Goal: Information Seeking & Learning: Learn about a topic

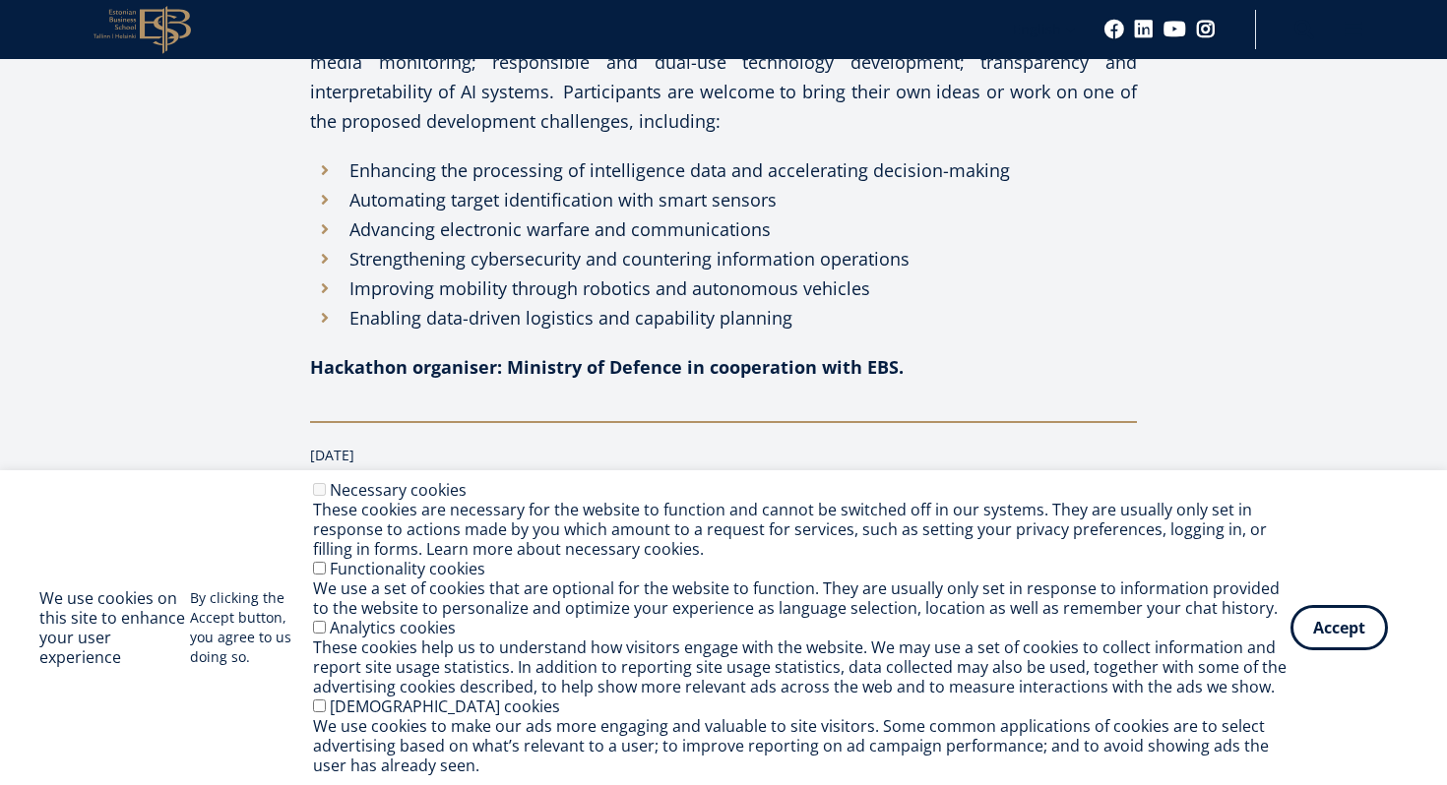
scroll to position [2993, 0]
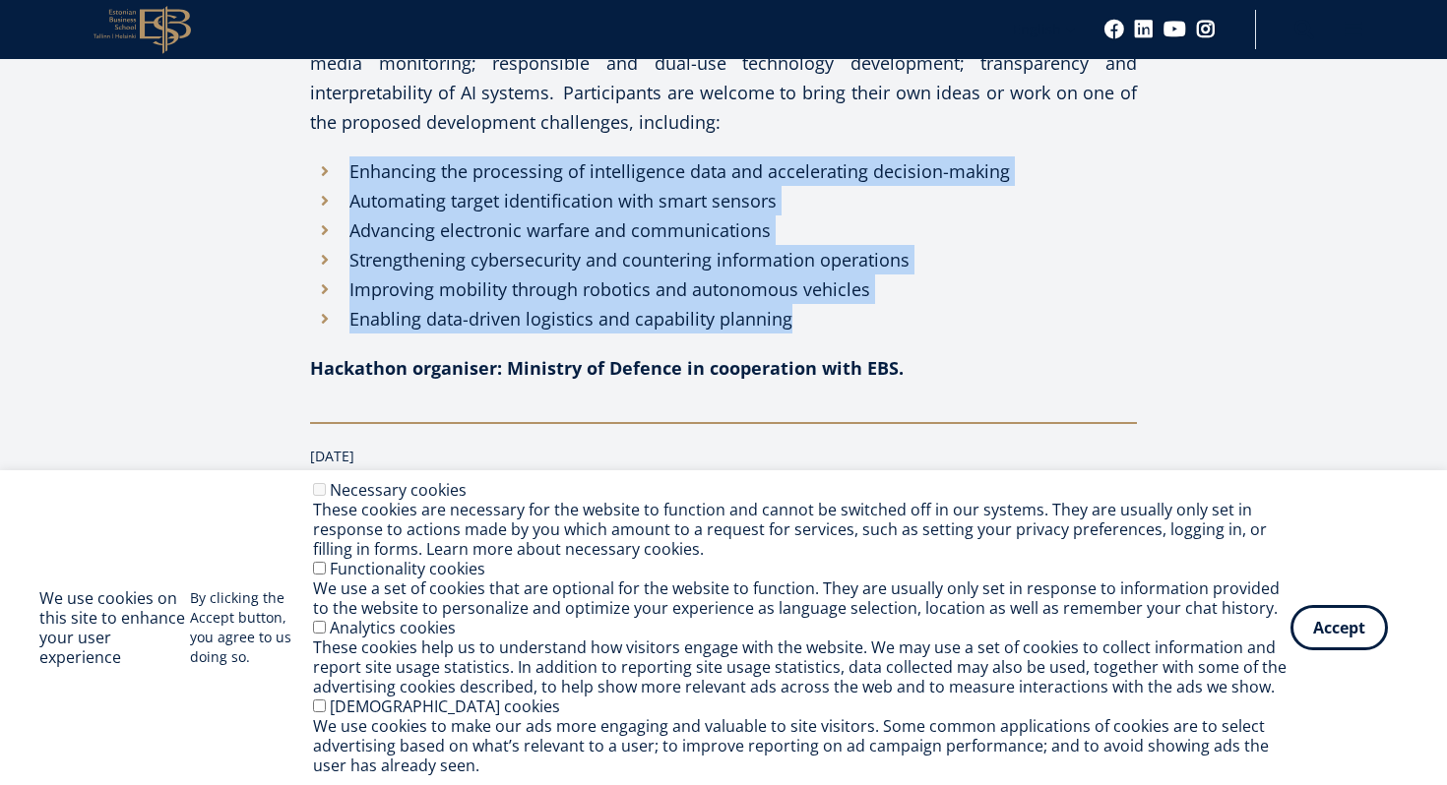
drag, startPoint x: 351, startPoint y: 170, endPoint x: 790, endPoint y: 318, distance: 463.1
click at [790, 318] on ul "Enhancing the processing of intelligence data and accelerating decision-making …" at bounding box center [723, 244] width 827 height 177
copy ul "Enhancing the processing of intelligence data and accelerating decision-making …"
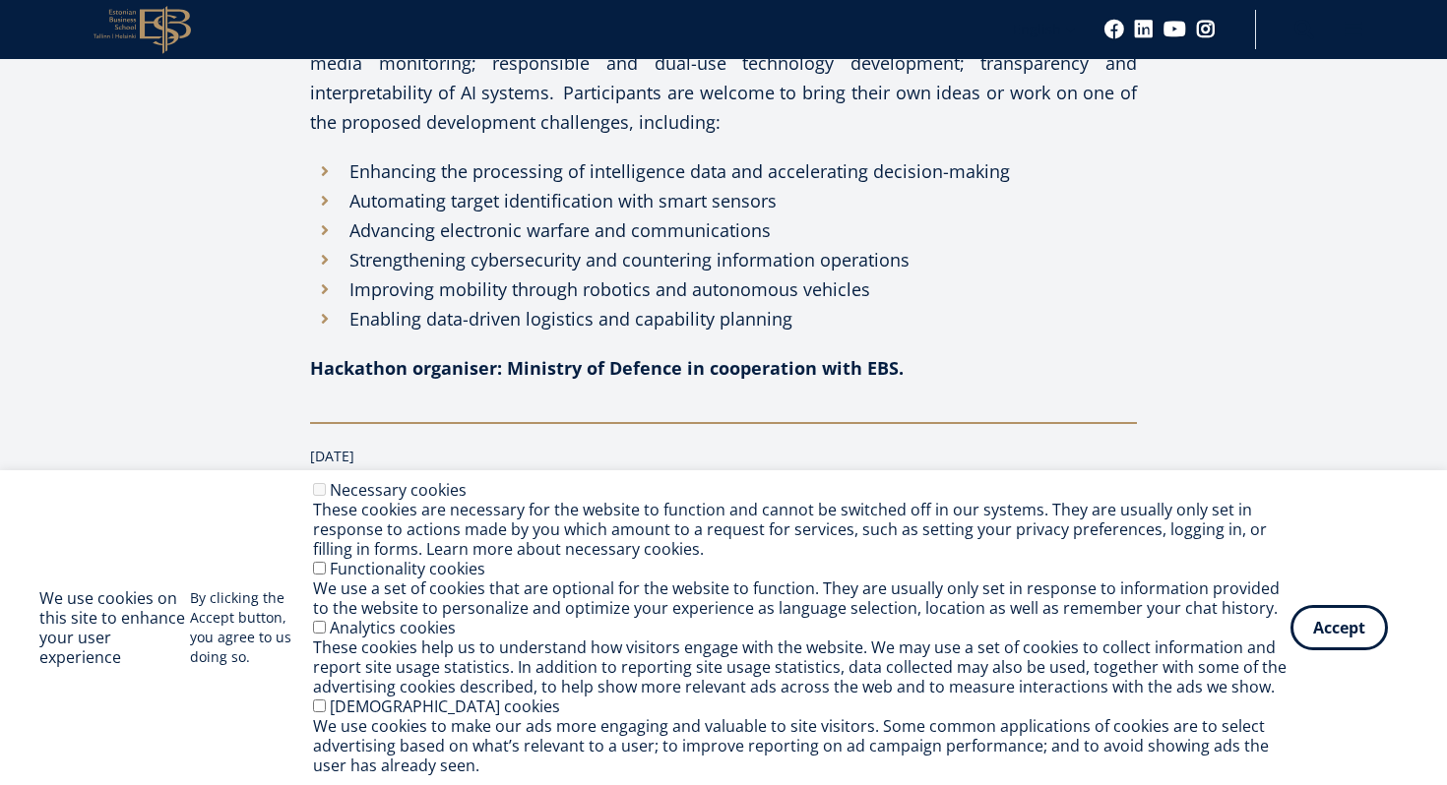
click at [324, 167] on li "Enhancing the processing of intelligence data and accelerating decision-making" at bounding box center [723, 171] width 827 height 30
click at [325, 167] on li "Enhancing the processing of intelligence data and accelerating decision-making" at bounding box center [723, 171] width 827 height 30
click at [425, 218] on li "Advancing electronic warfare and communications" at bounding box center [723, 231] width 827 height 30
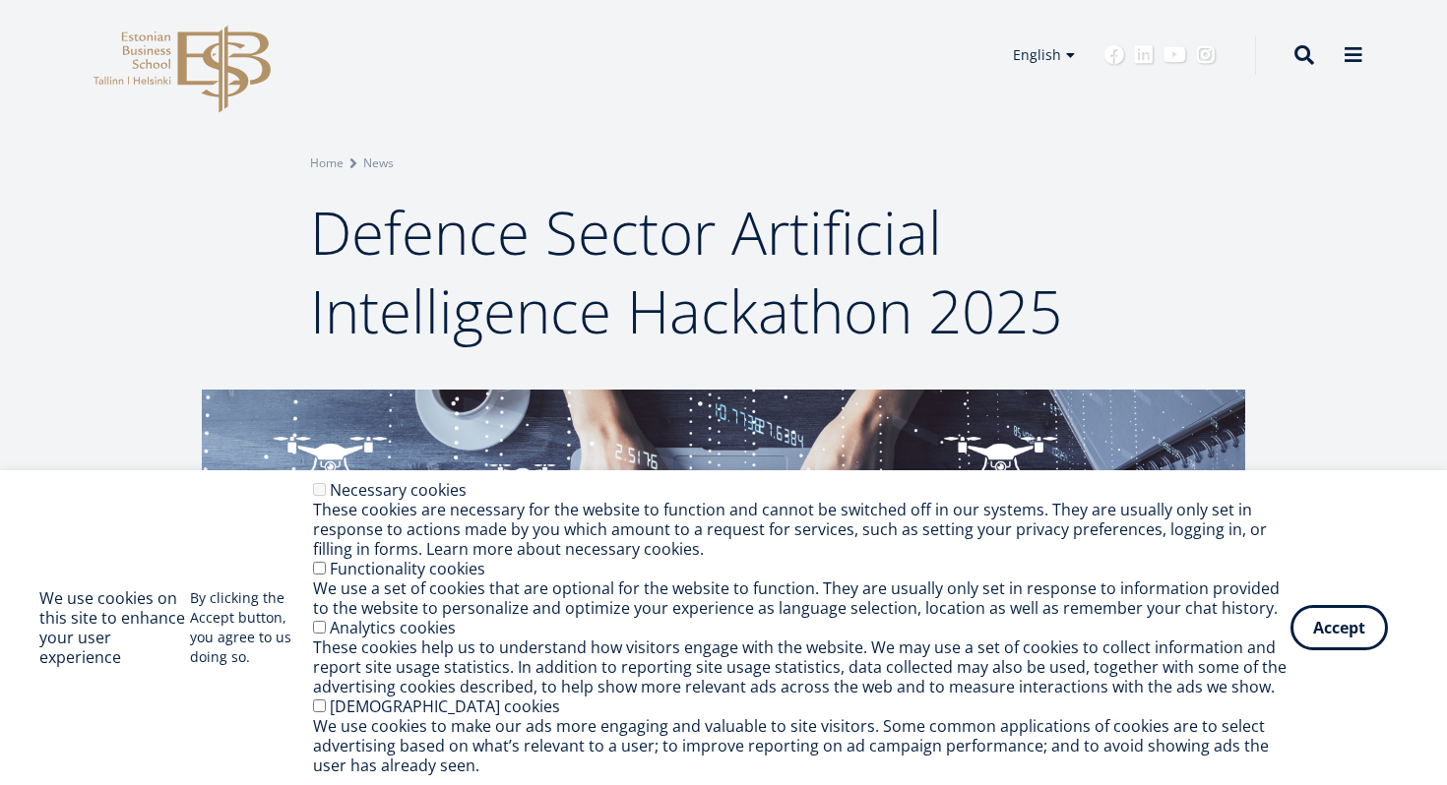
scroll to position [0, 0]
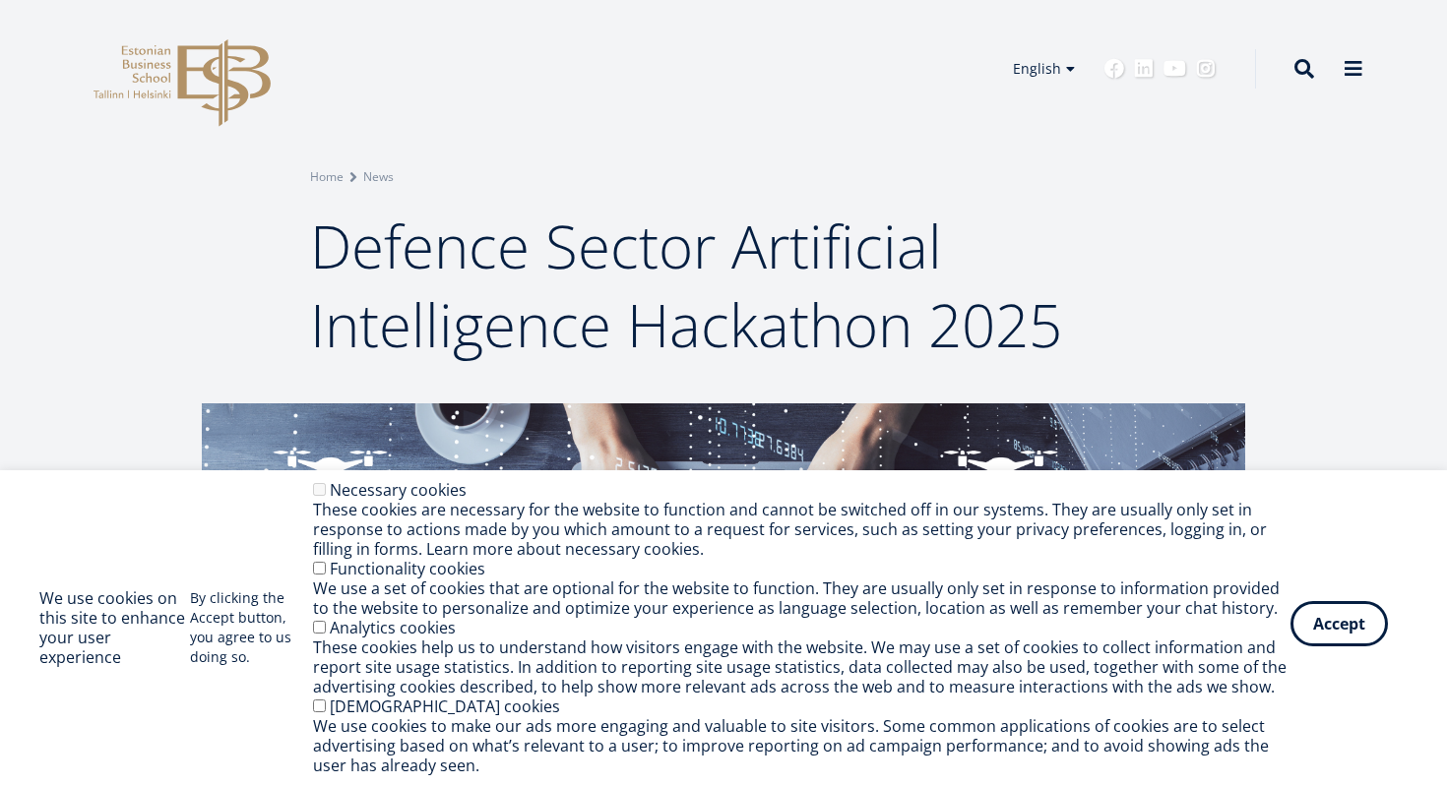
click at [1349, 622] on button "Accept" at bounding box center [1338, 623] width 97 height 45
